Goal: Complete application form

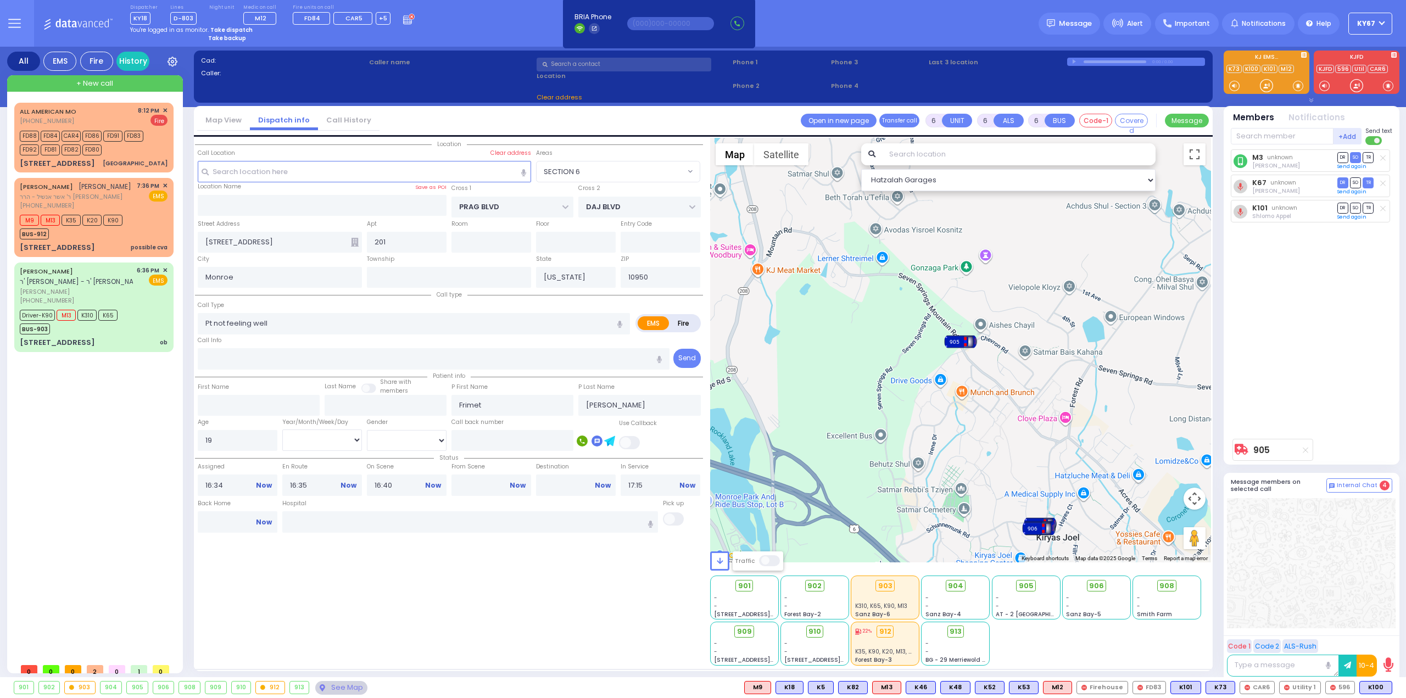
select select
drag, startPoint x: 1257, startPoint y: 358, endPoint x: 1269, endPoint y: 363, distance: 13.1
click at [1261, 362] on div "M3 unknown Chananya Indig DR SO TR Sending text" at bounding box center [1313, 291] width 164 height 284
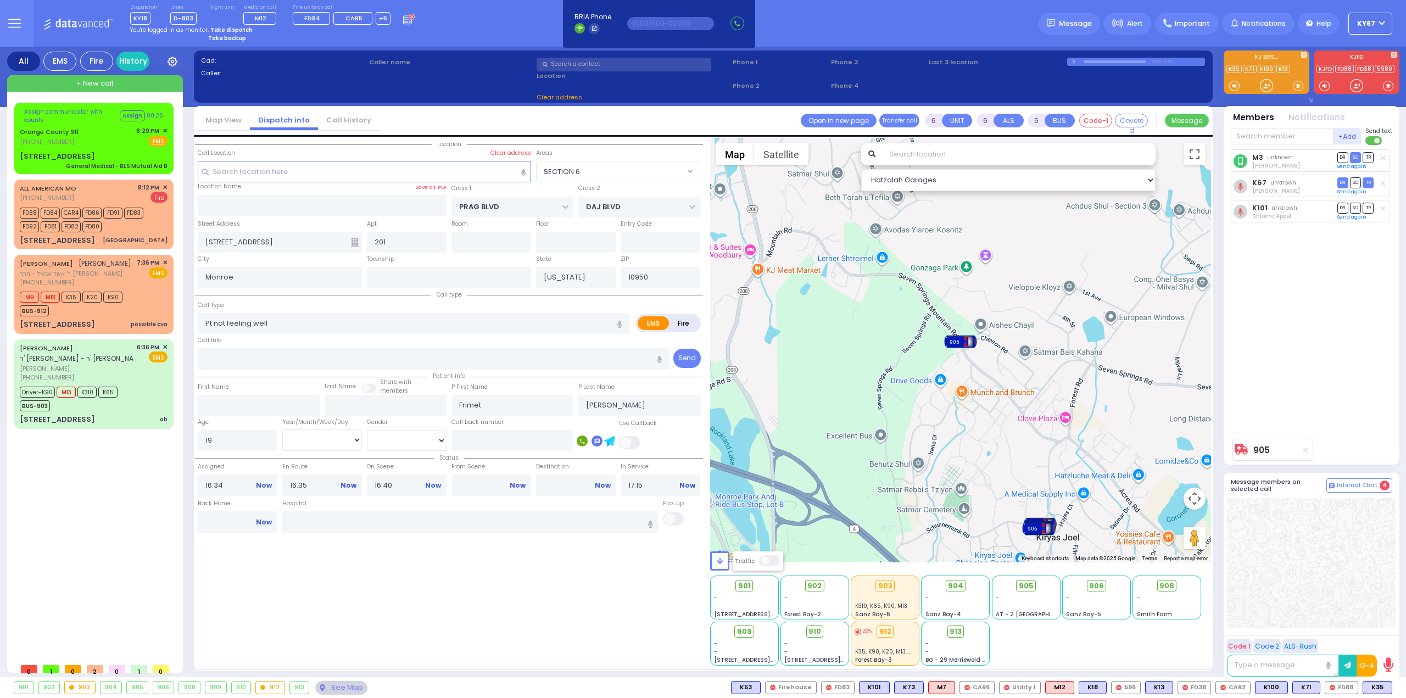
click at [1332, 395] on div "M3 unknown Chananya Indig DR SO TR Sending text" at bounding box center [1313, 291] width 164 height 284
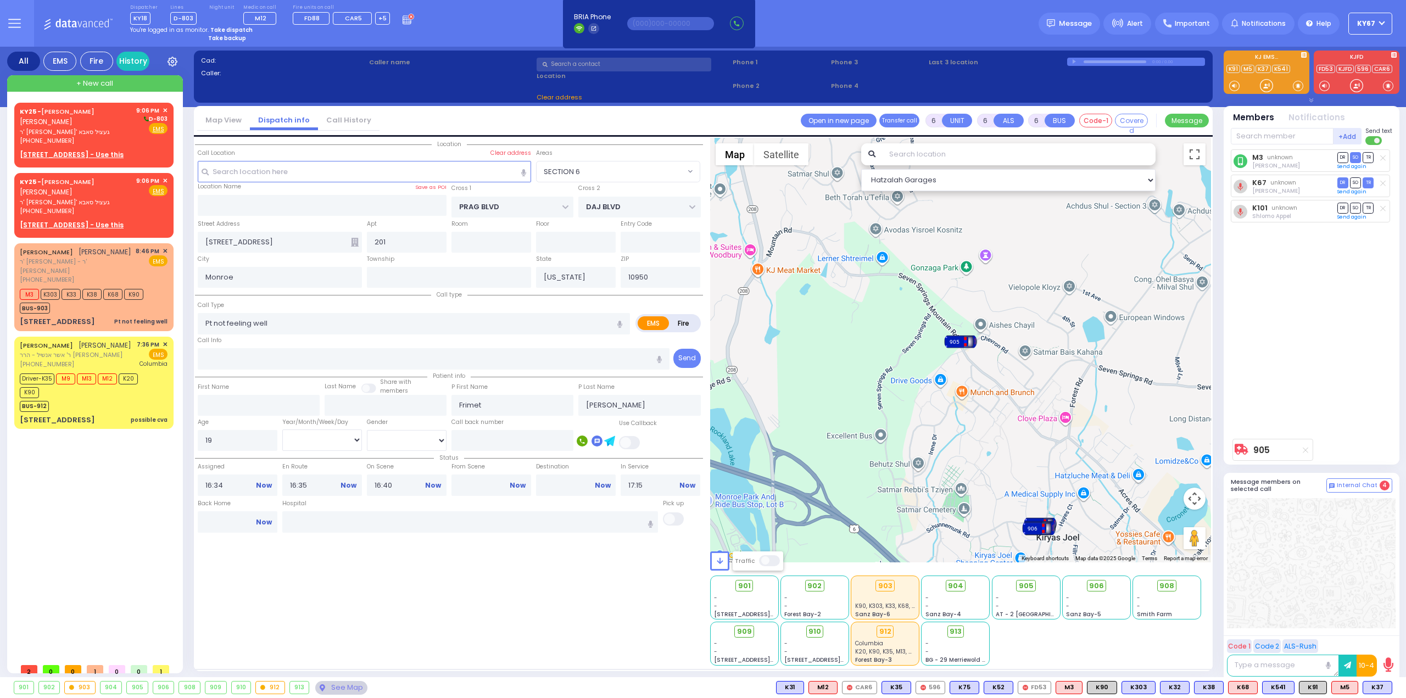
click at [1333, 413] on div "M3 unknown Chananya Indig DR SO TR Sending text" at bounding box center [1313, 291] width 164 height 284
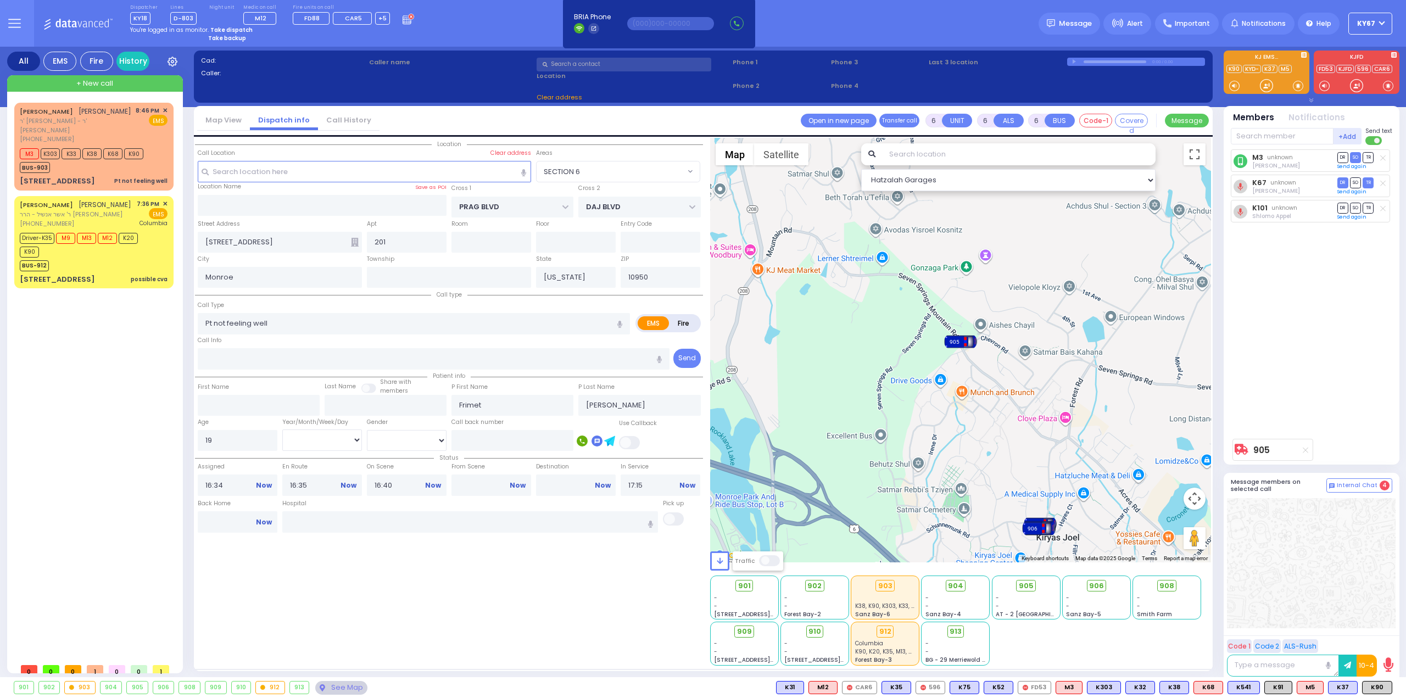
select select
